Goal: Communication & Community: Participate in discussion

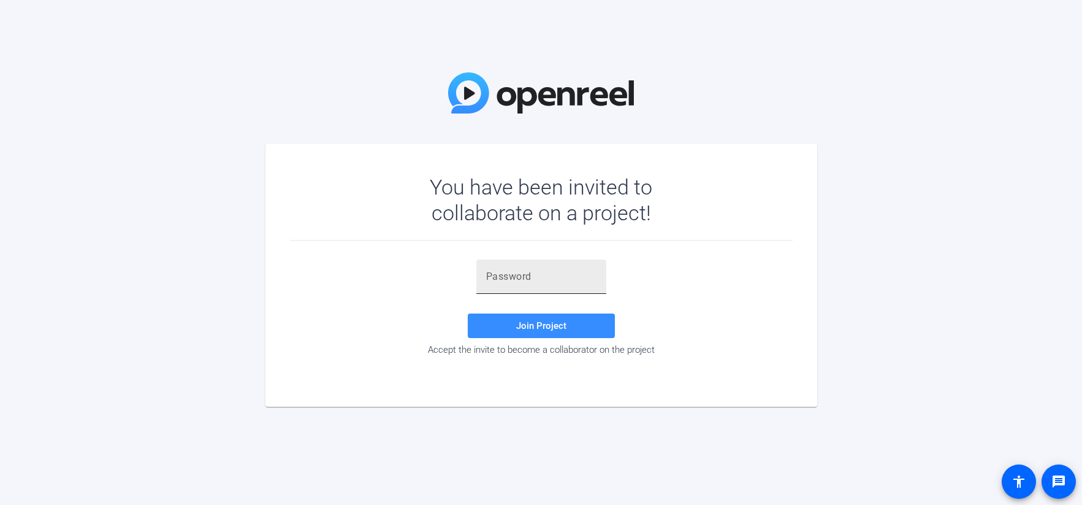
click at [560, 291] on div at bounding box center [541, 276] width 110 height 34
paste input "Y]NS)9"
type input "Y]NS)9"
click at [554, 322] on span "Join Project" at bounding box center [541, 325] width 50 height 11
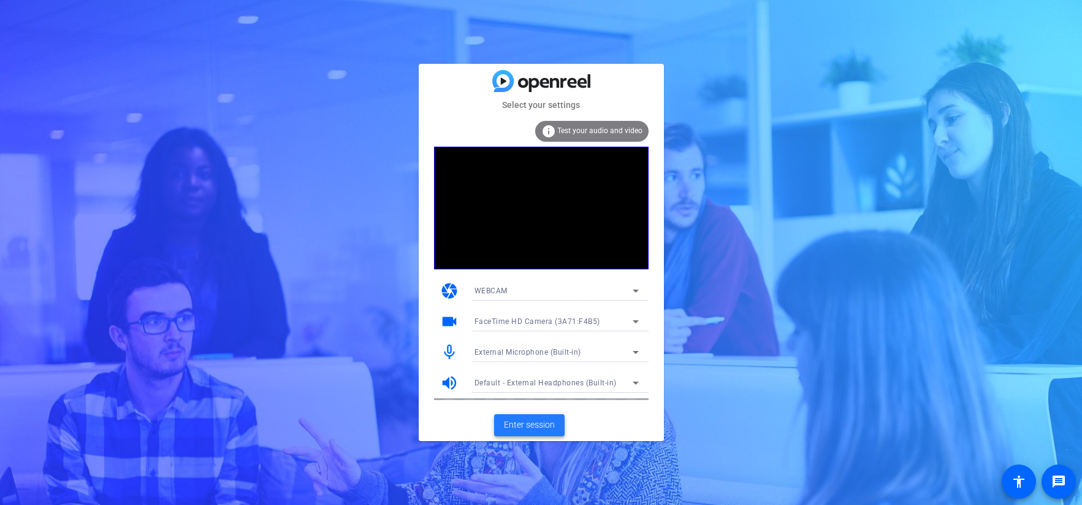
click at [548, 422] on span "Enter session" at bounding box center [529, 424] width 51 height 13
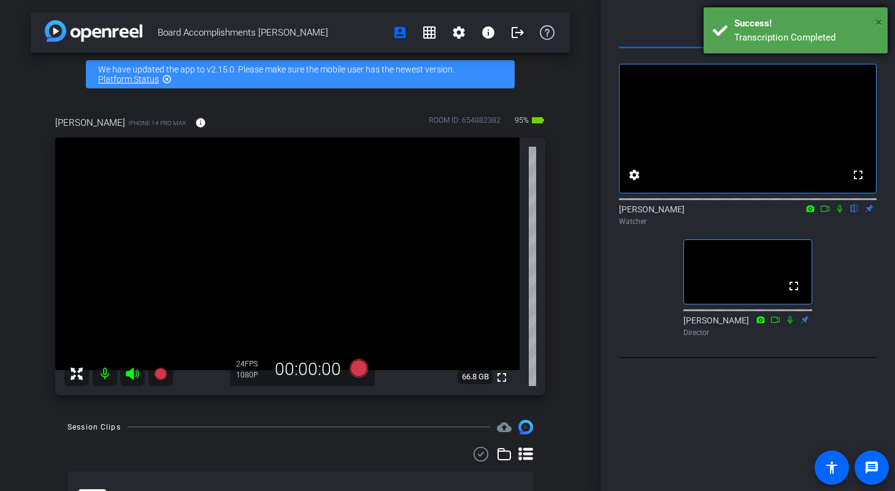
click at [879, 20] on span "×" at bounding box center [878, 22] width 7 height 15
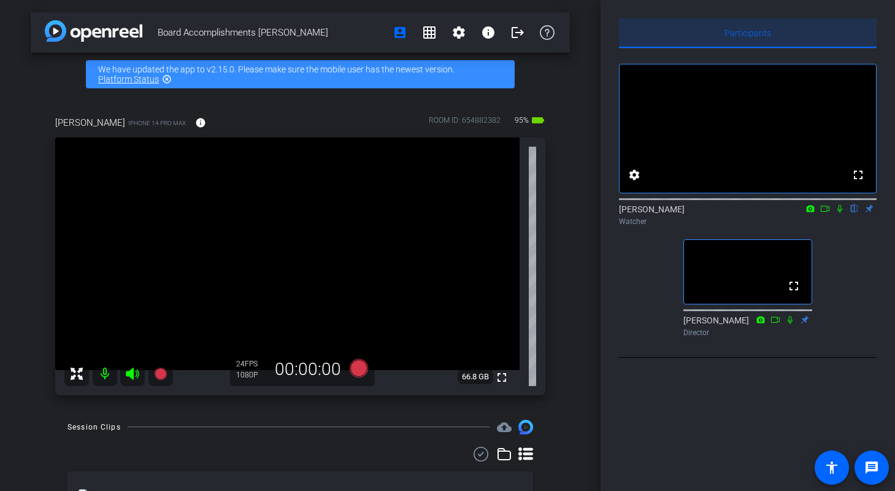
click at [752, 27] on span "Participants" at bounding box center [747, 32] width 47 height 29
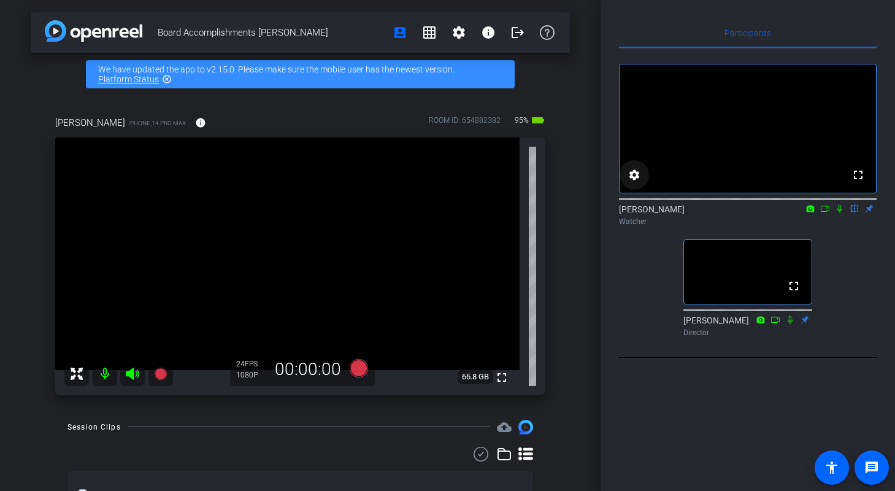
click at [638, 182] on mat-icon "settings" at bounding box center [634, 174] width 15 height 15
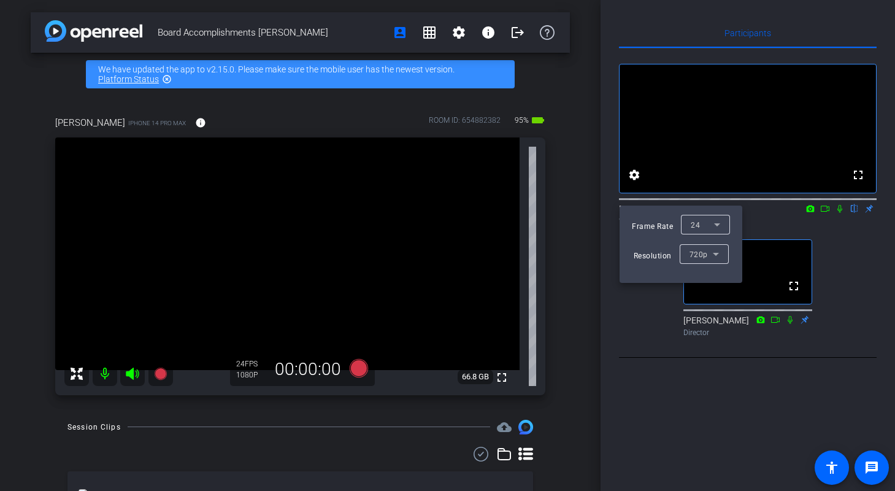
click at [719, 254] on icon at bounding box center [715, 253] width 15 height 15
click at [827, 261] on div at bounding box center [447, 245] width 895 height 491
click at [858, 264] on div at bounding box center [447, 245] width 895 height 491
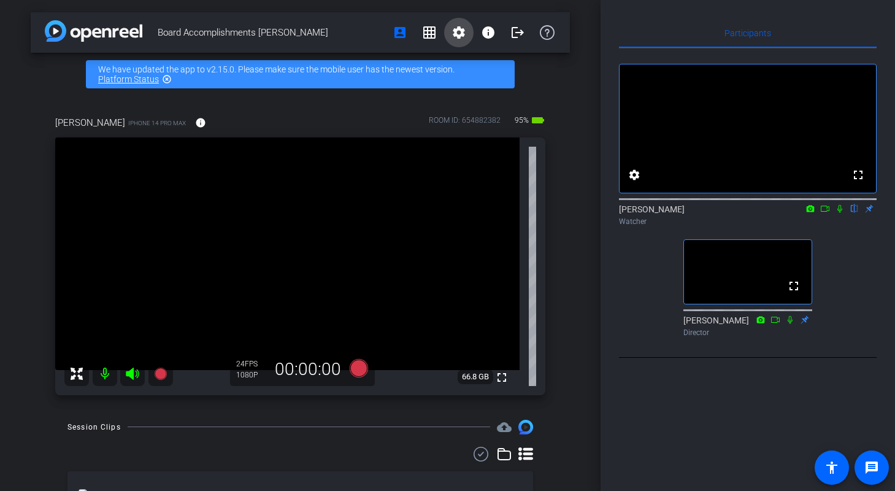
click at [460, 28] on span at bounding box center [458, 32] width 29 height 29
click at [717, 27] on div at bounding box center [447, 245] width 895 height 491
click at [643, 189] on span at bounding box center [633, 174] width 29 height 29
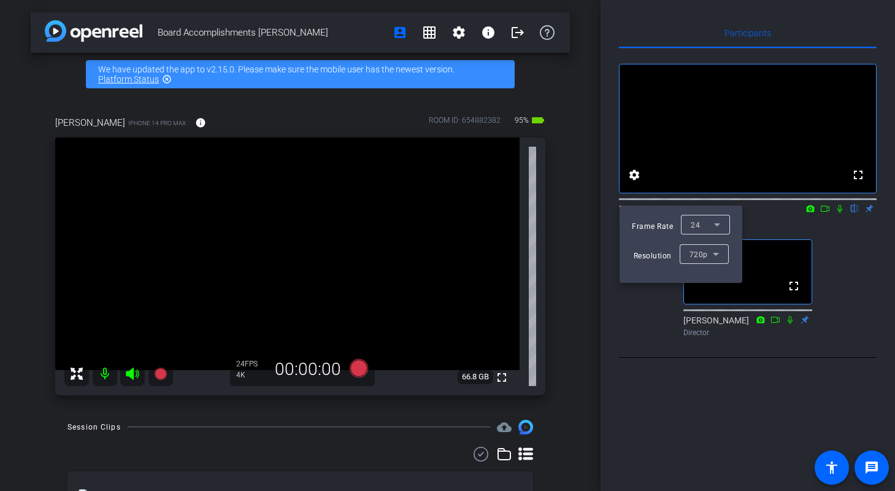
click at [711, 380] on div at bounding box center [447, 245] width 895 height 491
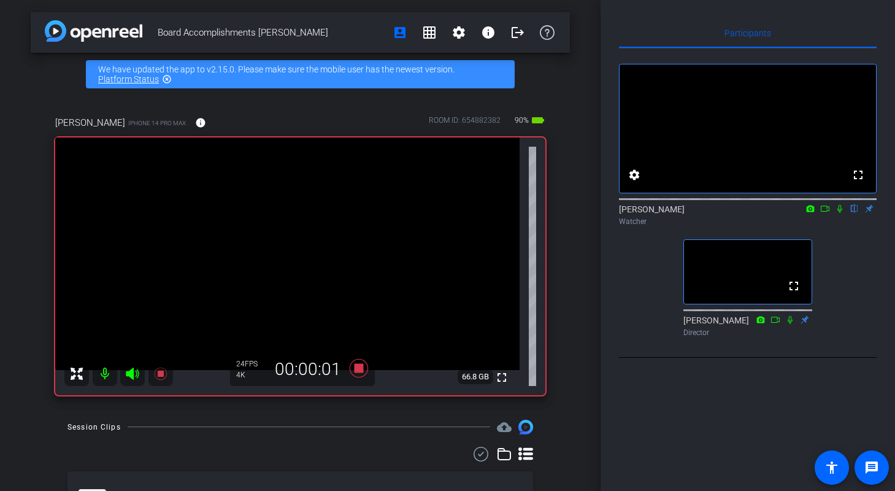
click at [839, 213] on icon at bounding box center [839, 208] width 10 height 9
click at [839, 213] on icon at bounding box center [839, 209] width 7 height 8
click at [839, 213] on icon at bounding box center [839, 208] width 10 height 9
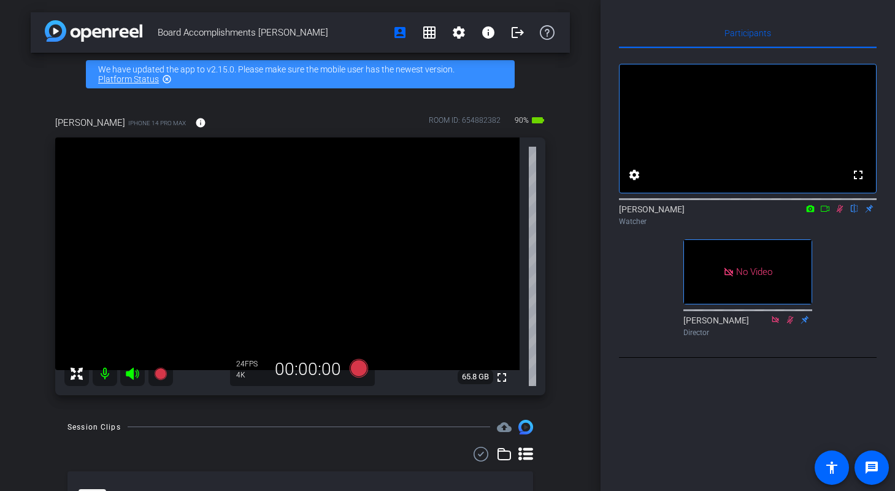
click at [839, 213] on icon at bounding box center [839, 208] width 10 height 9
click at [838, 213] on icon at bounding box center [839, 209] width 5 height 8
click at [838, 213] on icon at bounding box center [839, 209] width 7 height 8
click at [838, 213] on icon at bounding box center [839, 209] width 5 height 8
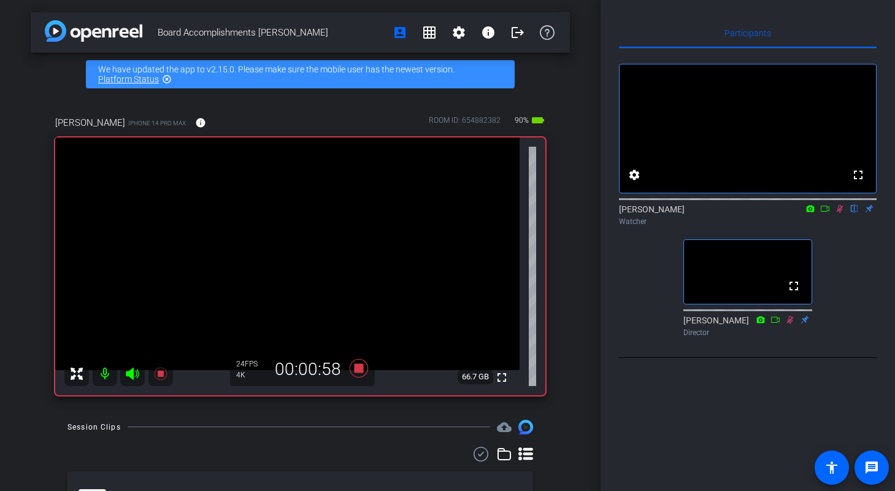
click at [839, 213] on icon at bounding box center [839, 208] width 10 height 9
click at [840, 213] on icon at bounding box center [839, 208] width 10 height 9
click at [840, 213] on icon at bounding box center [839, 209] width 5 height 8
click at [840, 213] on icon at bounding box center [839, 208] width 10 height 9
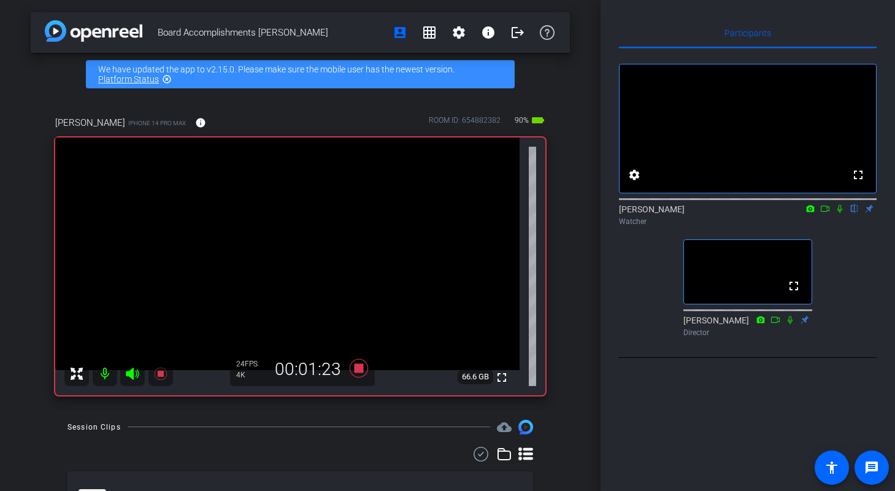
click at [838, 213] on icon at bounding box center [839, 209] width 5 height 8
click at [838, 213] on icon at bounding box center [839, 208] width 10 height 9
click at [838, 213] on icon at bounding box center [839, 209] width 5 height 8
click at [841, 213] on icon at bounding box center [839, 208] width 10 height 9
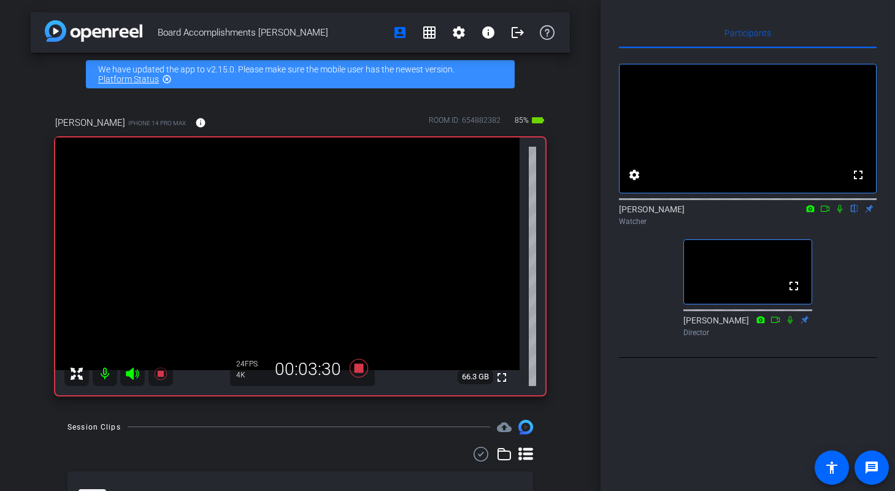
click at [842, 213] on icon at bounding box center [839, 208] width 10 height 9
click at [841, 213] on icon at bounding box center [839, 208] width 10 height 9
click at [839, 213] on icon at bounding box center [839, 208] width 10 height 9
click at [838, 213] on icon at bounding box center [839, 208] width 10 height 9
click at [841, 213] on icon at bounding box center [839, 208] width 10 height 9
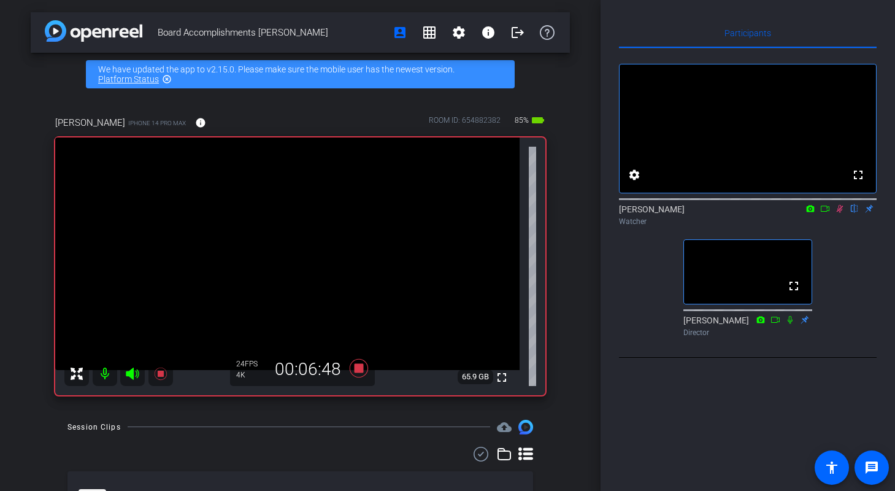
click at [838, 213] on icon at bounding box center [839, 209] width 7 height 8
click at [838, 213] on icon at bounding box center [839, 208] width 10 height 9
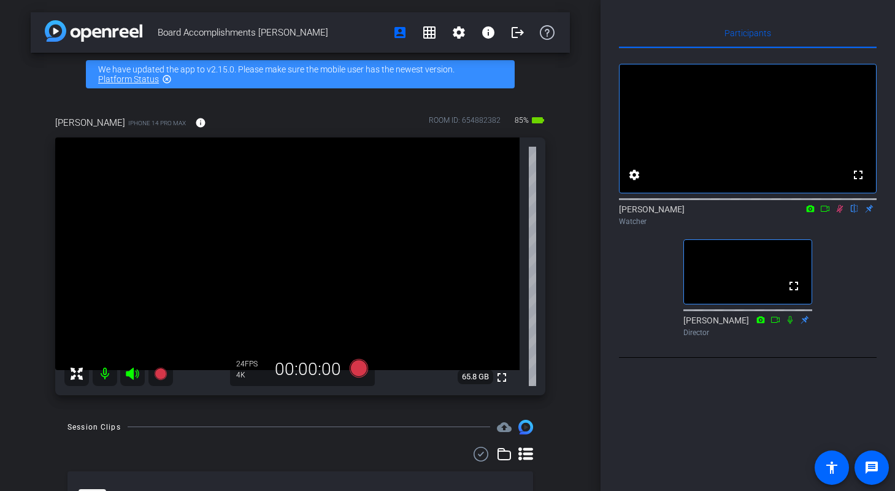
click at [838, 213] on icon at bounding box center [839, 209] width 7 height 8
